Goal: Task Accomplishment & Management: Complete application form

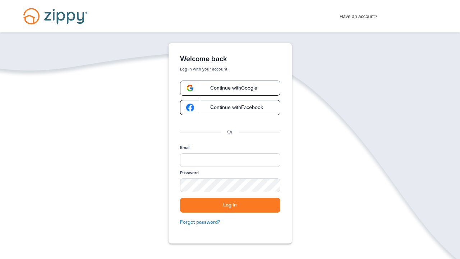
click at [364, 19] on span "Have an account?" at bounding box center [358, 14] width 38 height 11
drag, startPoint x: 365, startPoint y: 18, endPoint x: 360, endPoint y: 12, distance: 7.5
click at [365, 18] on span "Have an account?" at bounding box center [358, 14] width 38 height 11
click at [360, 18] on span "Have an account?" at bounding box center [358, 14] width 38 height 11
click at [230, 205] on button "Log in" at bounding box center [230, 205] width 100 height 15
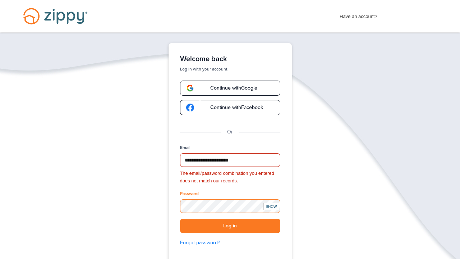
click at [230, 225] on button "Log in" at bounding box center [230, 225] width 100 height 15
click at [226, 227] on button "Log in" at bounding box center [230, 225] width 100 height 15
click at [246, 161] on input "**********" at bounding box center [230, 160] width 100 height 14
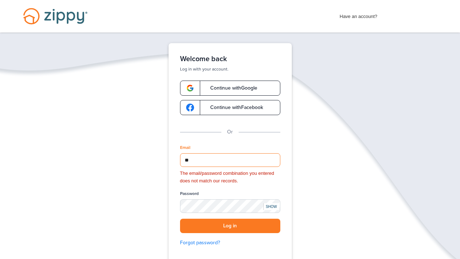
type input "*"
type input "**********"
click at [234, 229] on button "Log in" at bounding box center [230, 225] width 100 height 15
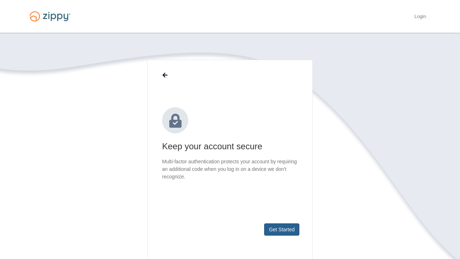
click at [289, 231] on button "Get Started" at bounding box center [281, 229] width 35 height 12
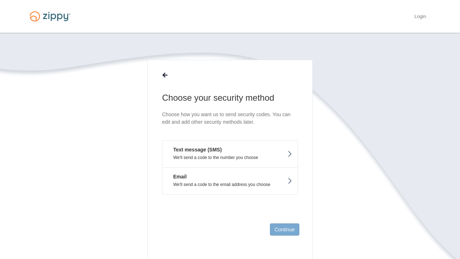
click at [243, 153] on button "Text message (SMS) We'll send a code to the number you choose" at bounding box center [230, 153] width 136 height 27
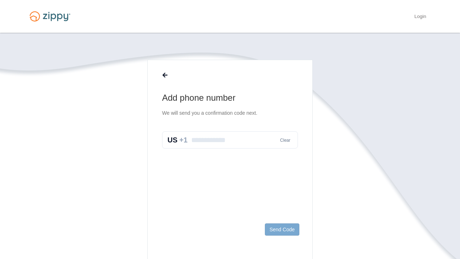
click at [212, 142] on input "text" at bounding box center [230, 139] width 136 height 17
type input "**********"
click at [275, 232] on button "Send Code" at bounding box center [282, 229] width 34 height 12
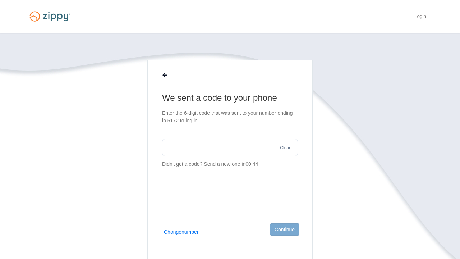
click at [193, 219] on footer "Continue" at bounding box center [230, 240] width 164 height 47
click at [180, 143] on input "text" at bounding box center [230, 147] width 136 height 17
type input "******"
click at [281, 228] on button "Continue" at bounding box center [284, 229] width 29 height 12
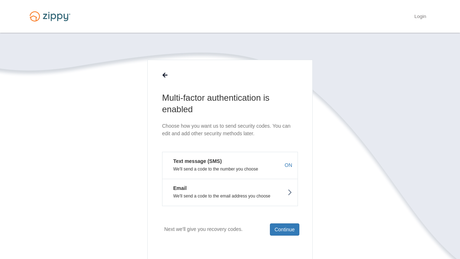
click at [228, 168] on p "We'll send a code to the number you choose" at bounding box center [230, 168] width 124 height 5
click at [272, 155] on button "Text message (SMS) We'll send a code to the number you choose ON" at bounding box center [230, 165] width 136 height 27
click at [272, 156] on button "Text message (SMS) We'll send a code to the number you choose ON" at bounding box center [230, 165] width 136 height 27
click at [267, 171] on p "We'll send a code to the number you choose" at bounding box center [230, 168] width 124 height 5
click at [184, 161] on em "Text message (SMS)" at bounding box center [195, 160] width 54 height 7
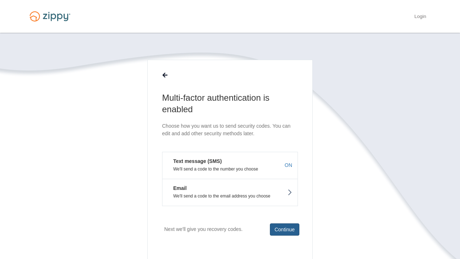
click at [279, 227] on button "Continue" at bounding box center [284, 229] width 29 height 12
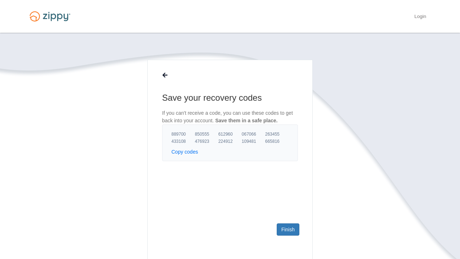
click at [182, 152] on button "Copy codes" at bounding box center [184, 151] width 27 height 7
click at [284, 227] on link "Finish" at bounding box center [288, 229] width 23 height 12
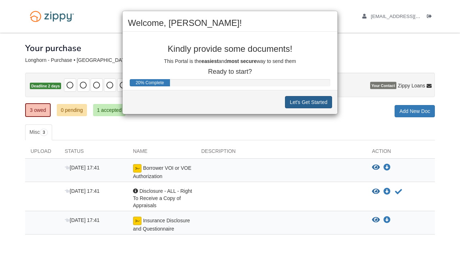
click at [300, 101] on button "Let's Get Started" at bounding box center [308, 102] width 47 height 12
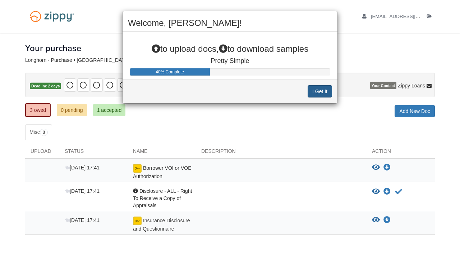
click at [321, 92] on button "I Get It" at bounding box center [319, 91] width 24 height 12
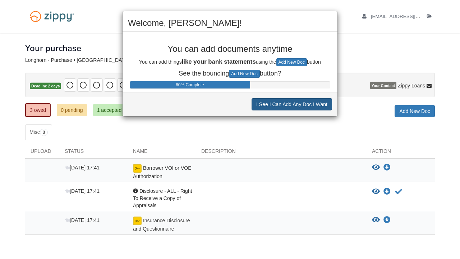
click at [302, 103] on button "I See I Can Add Any Doc I Want" at bounding box center [291, 104] width 80 height 12
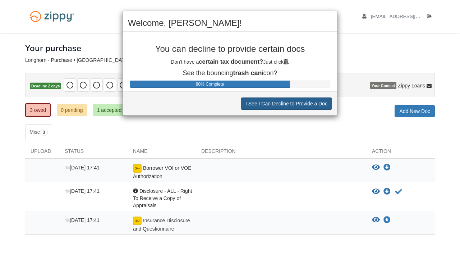
click at [302, 104] on button "I See I Can Decline to Provide a Doc" at bounding box center [286, 103] width 91 height 12
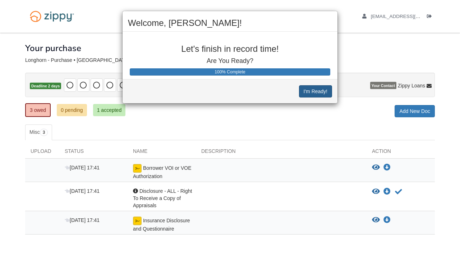
click at [309, 89] on button "I'm Ready!" at bounding box center [315, 91] width 33 height 12
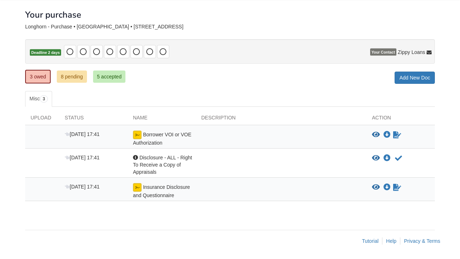
scroll to position [33, 0]
click at [35, 76] on link "3 owed" at bounding box center [38, 77] width 26 height 14
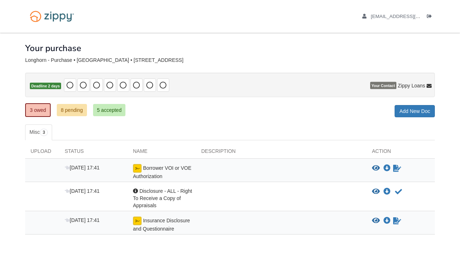
click at [71, 113] on link "8 pending" at bounding box center [72, 110] width 30 height 12
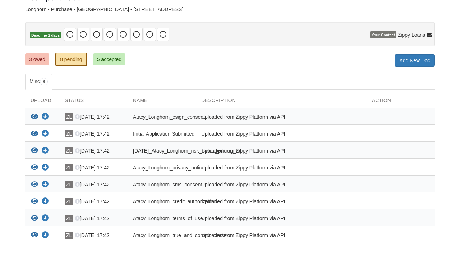
scroll to position [46, 0]
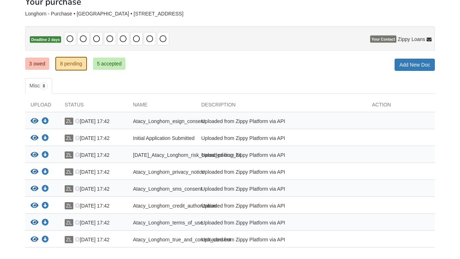
click at [109, 61] on link "5 accepted" at bounding box center [109, 63] width 33 height 12
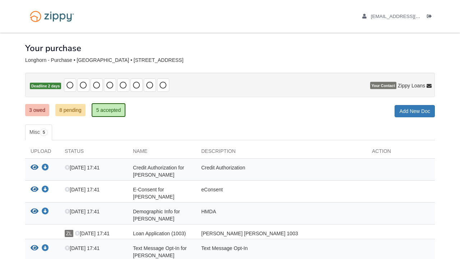
click at [36, 111] on link "3 owed" at bounding box center [37, 110] width 24 height 12
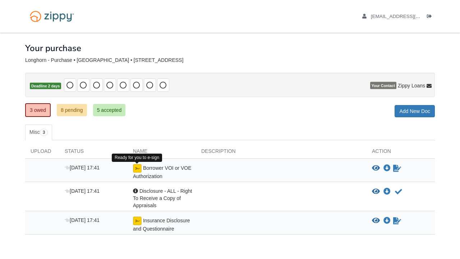
click at [141, 170] on img at bounding box center [137, 168] width 9 height 9
click at [138, 164] on img at bounding box center [137, 168] width 9 height 9
click at [171, 170] on div "Borrower VOI or VOE Authorization" at bounding box center [162, 172] width 68 height 16
click at [133, 171] on img at bounding box center [137, 168] width 9 height 9
click at [395, 168] on icon "Sign Form" at bounding box center [397, 167] width 8 height 7
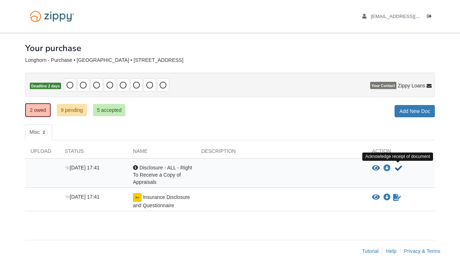
click at [394, 166] on button "Acknowledge receipt of document" at bounding box center [398, 168] width 9 height 9
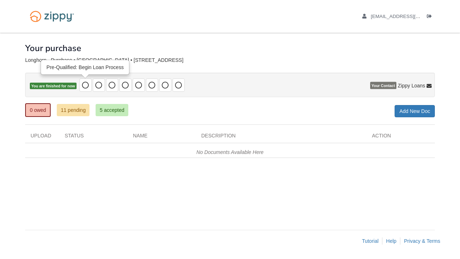
click at [87, 84] on icon at bounding box center [85, 85] width 7 height 7
click at [87, 87] on icon at bounding box center [85, 85] width 7 height 7
